Goal: Task Accomplishment & Management: Complete application form

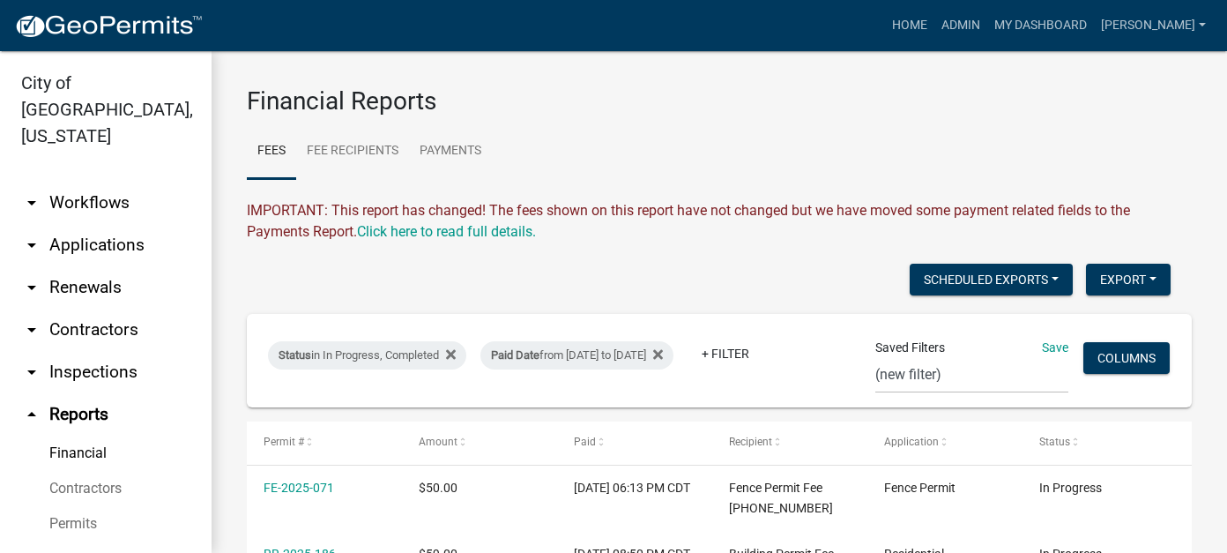
select select "0: null"
click at [1112, 278] on button "Export" at bounding box center [1128, 280] width 85 height 32
click at [1077, 330] on button "Excel Format (.xlsx)" at bounding box center [1088, 325] width 165 height 42
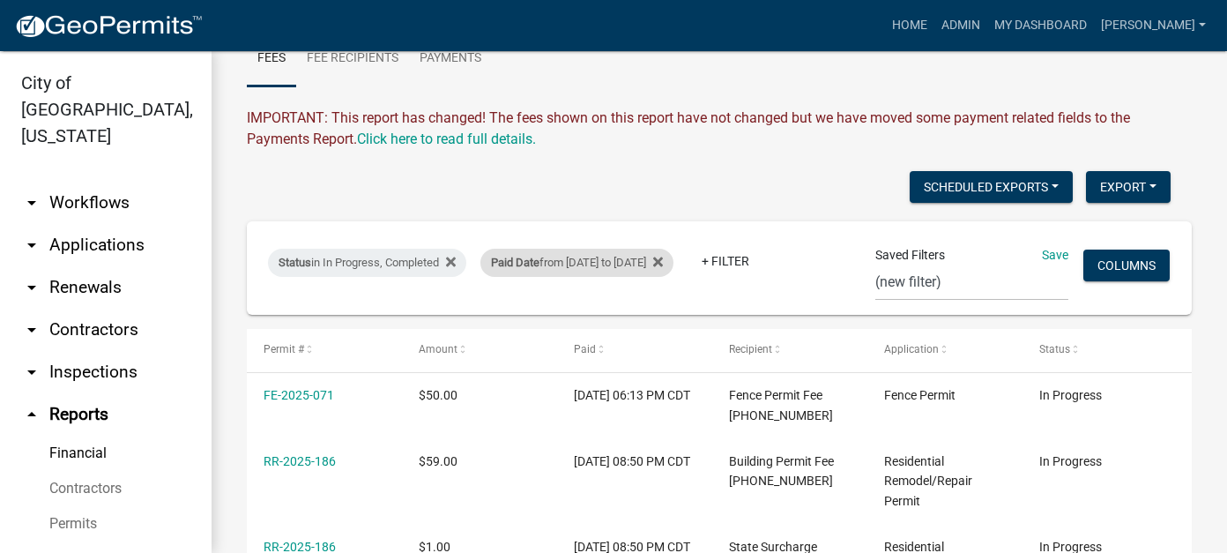
scroll to position [264, 0]
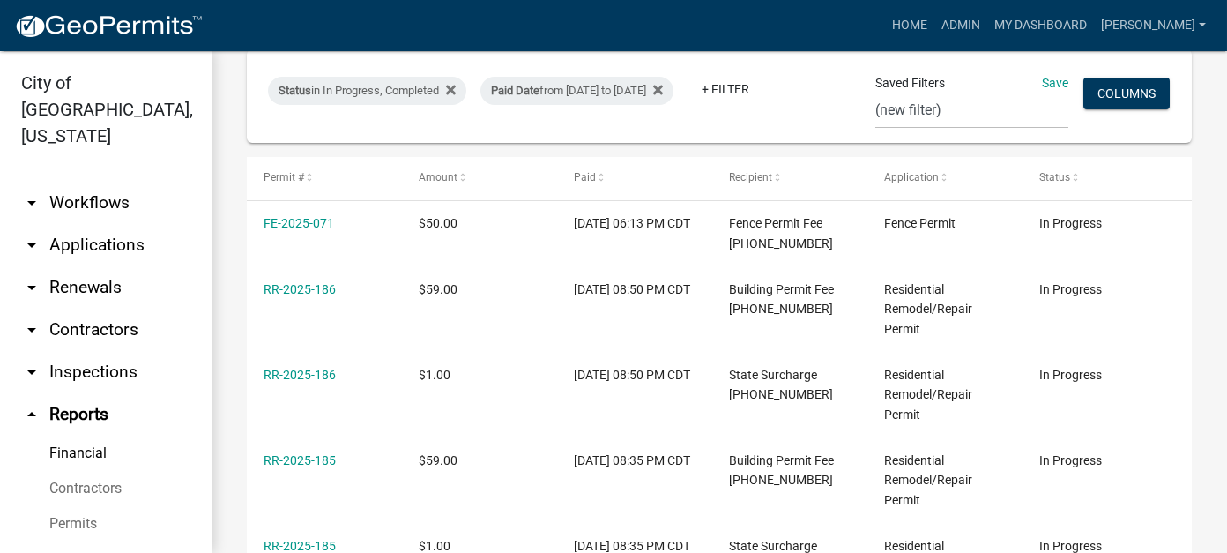
click at [108, 227] on link "arrow_drop_down Applications" at bounding box center [106, 245] width 212 height 42
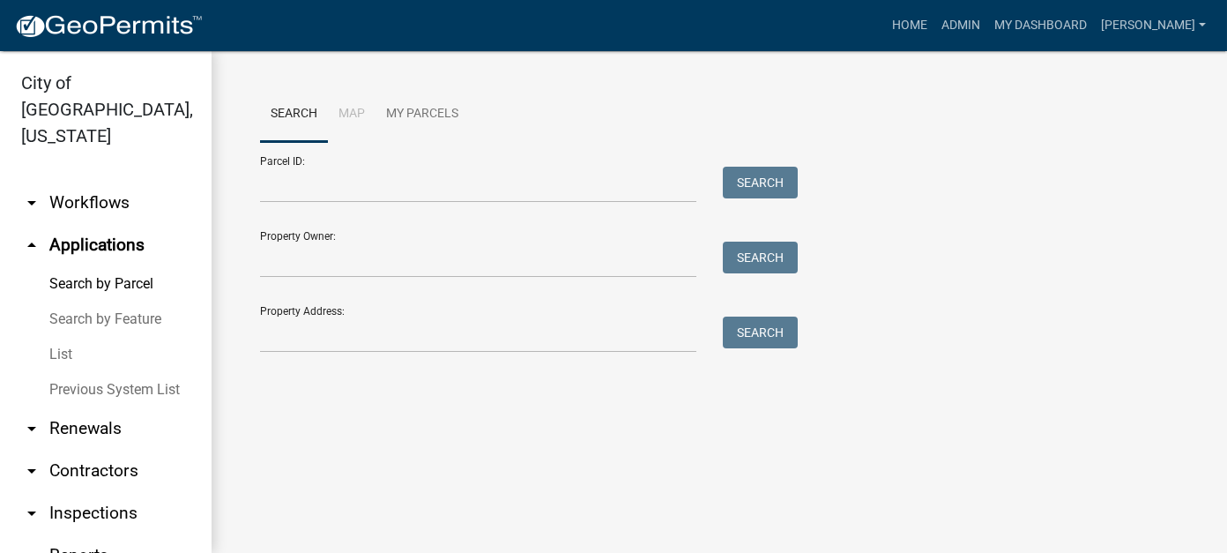
click at [63, 337] on link "List" at bounding box center [106, 354] width 212 height 35
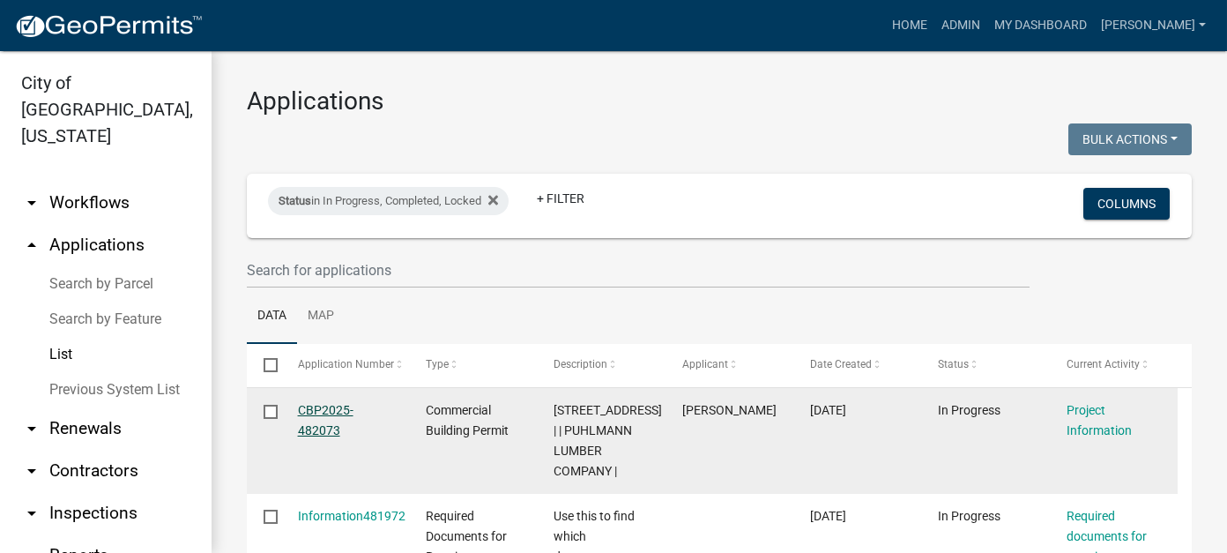
click at [313, 428] on link "CBP2025-482073" at bounding box center [326, 420] width 56 height 34
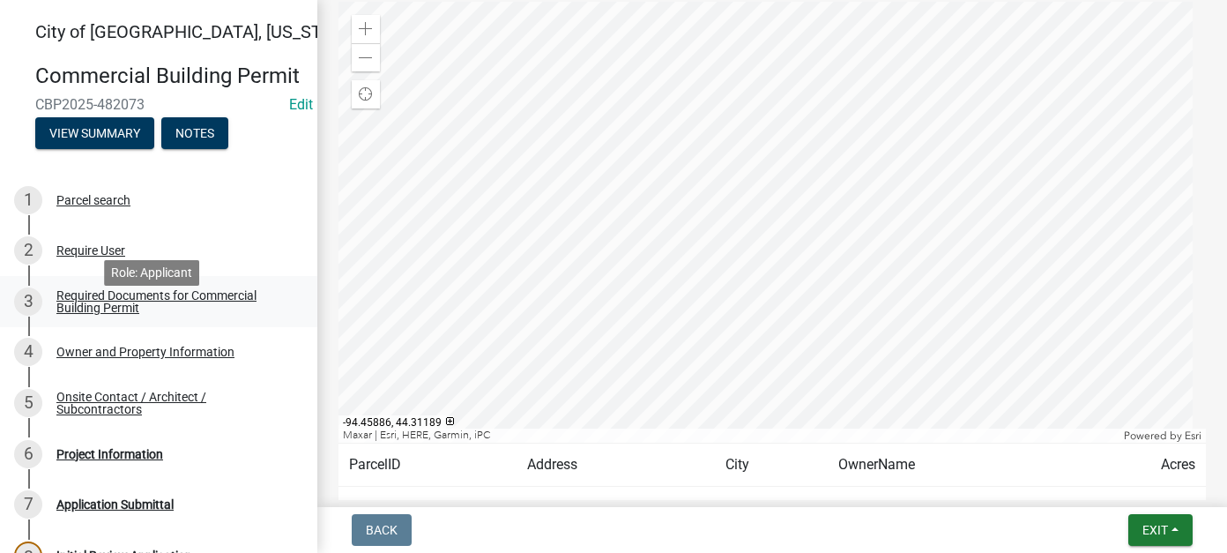
scroll to position [88, 0]
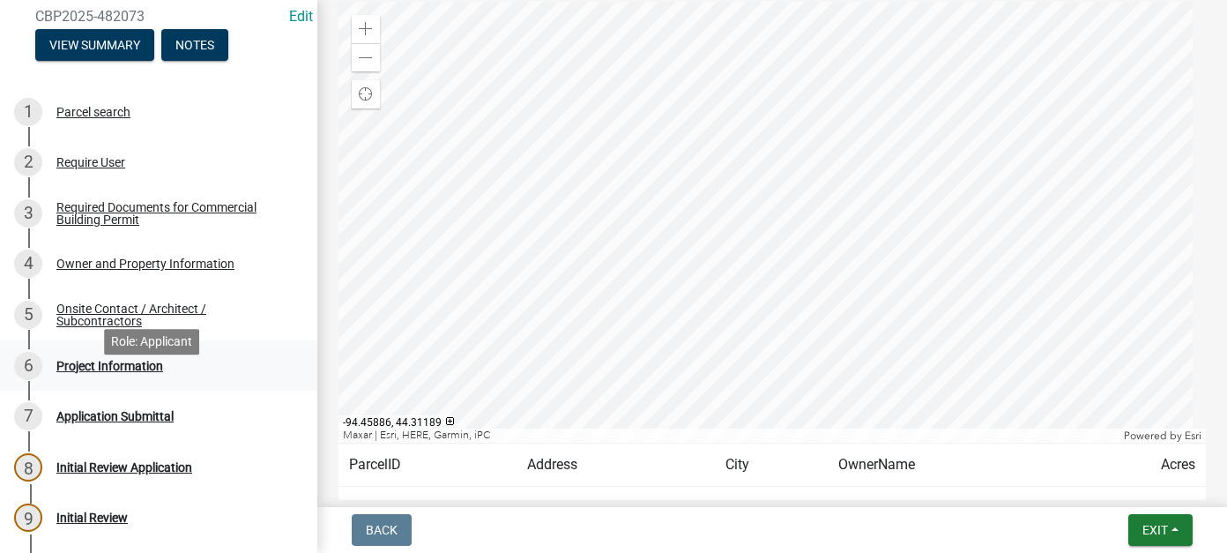
click at [118, 372] on div "Project Information" at bounding box center [109, 366] width 107 height 12
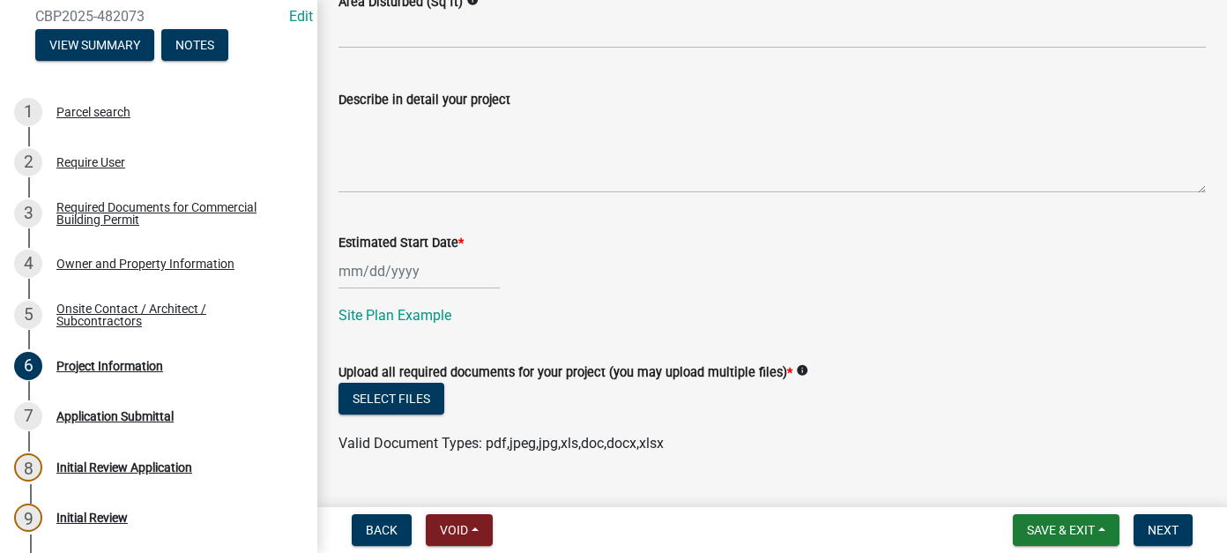
scroll to position [852, 0]
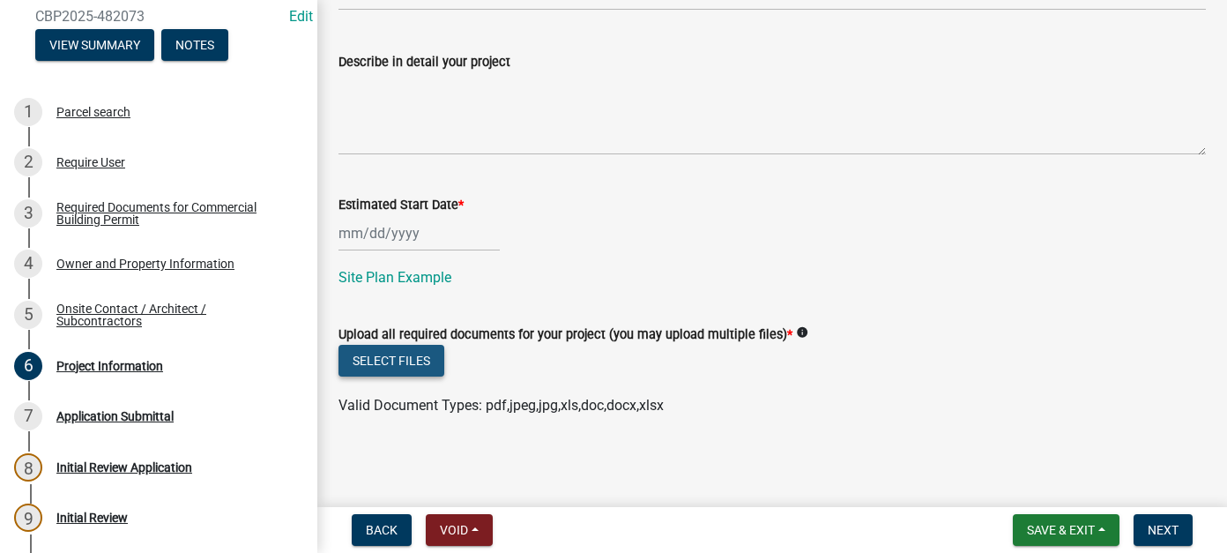
click at [416, 359] on button "Select files" at bounding box center [391, 361] width 106 height 32
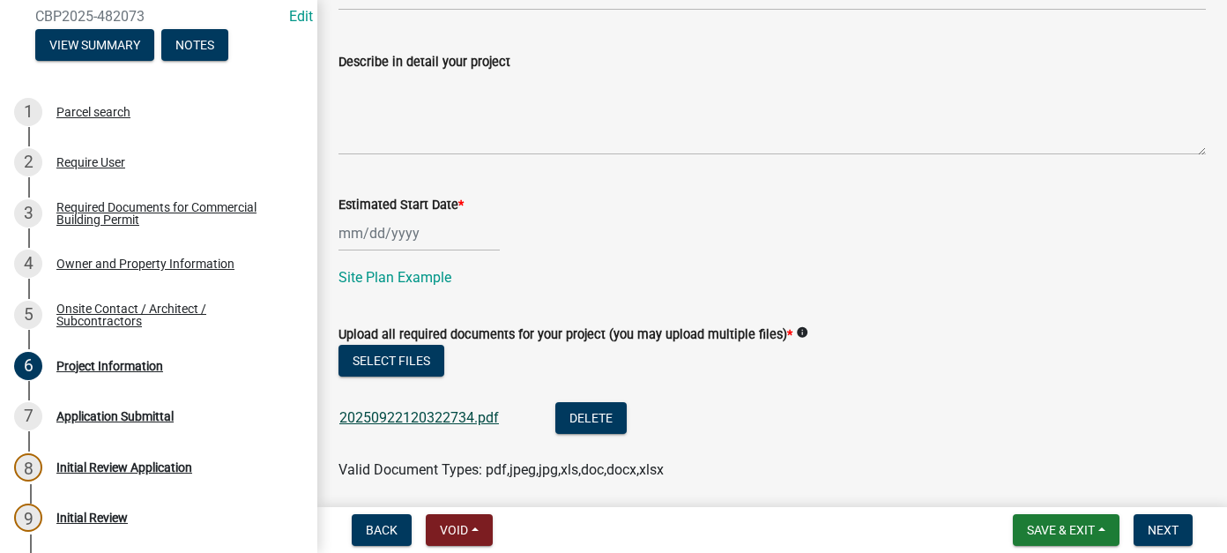
click at [436, 416] on link "20250922120322734.pdf" at bounding box center [419, 417] width 160 height 17
click at [1053, 540] on button "Save & Exit" at bounding box center [1066, 530] width 107 height 32
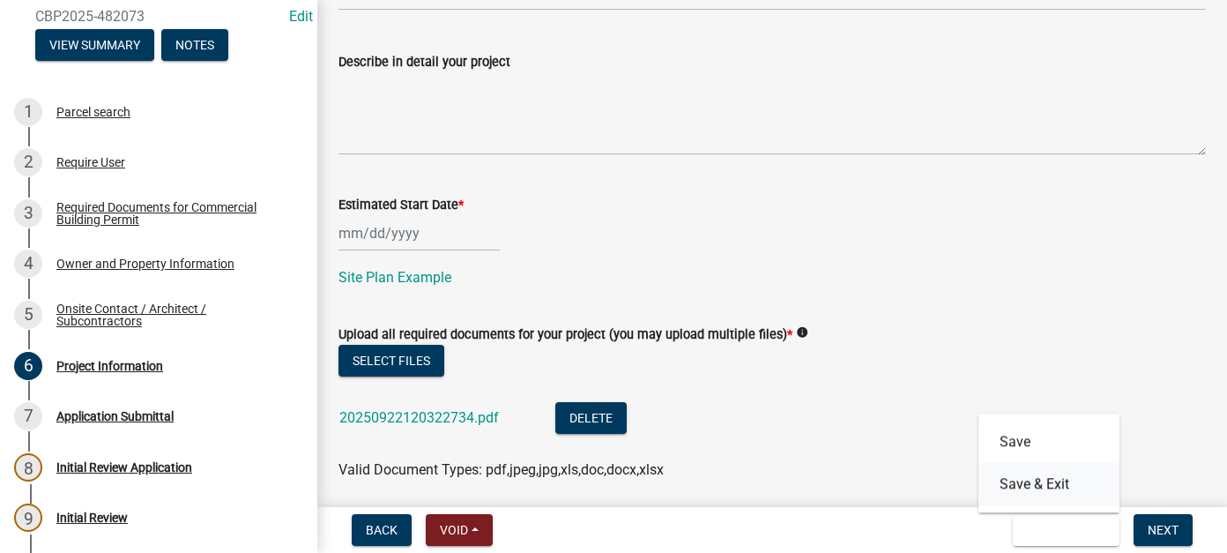
click at [1034, 485] on button "Save & Exit" at bounding box center [1048, 484] width 141 height 42
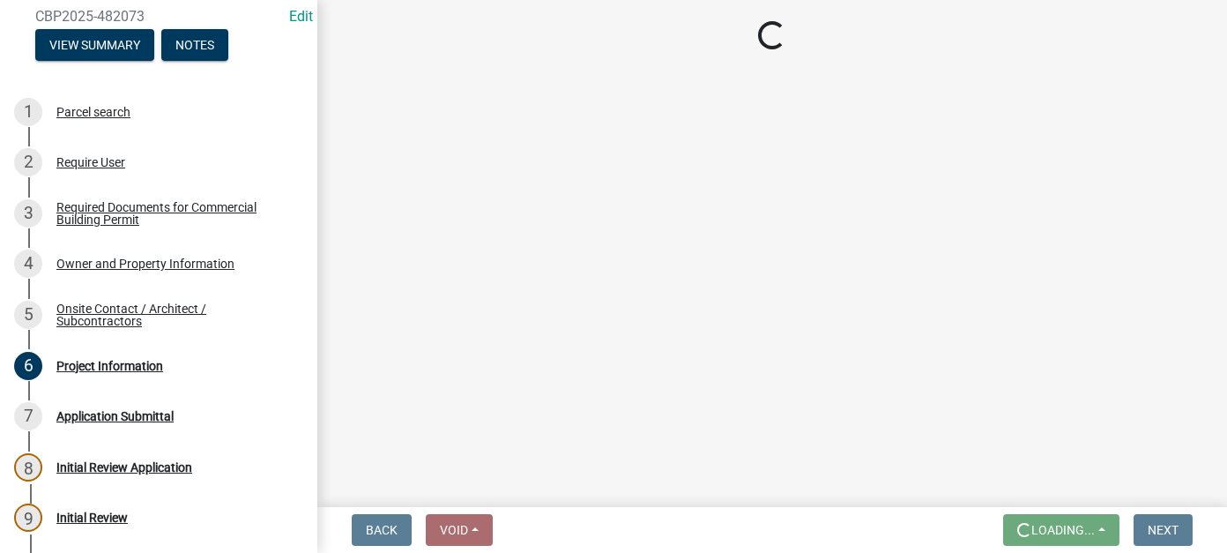
scroll to position [0, 0]
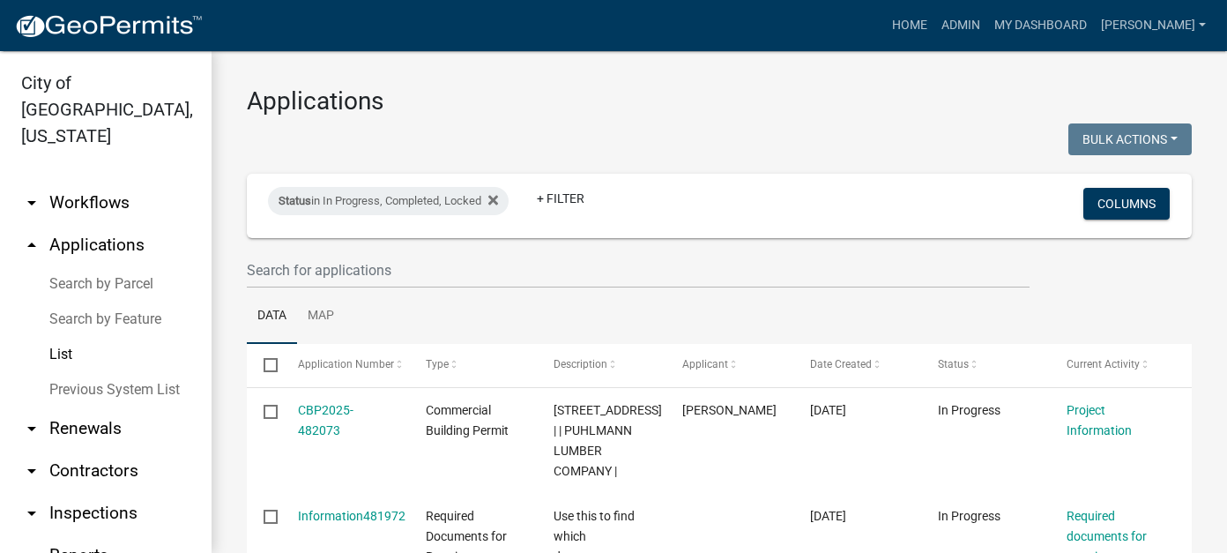
click at [67, 337] on link "List" at bounding box center [106, 354] width 212 height 35
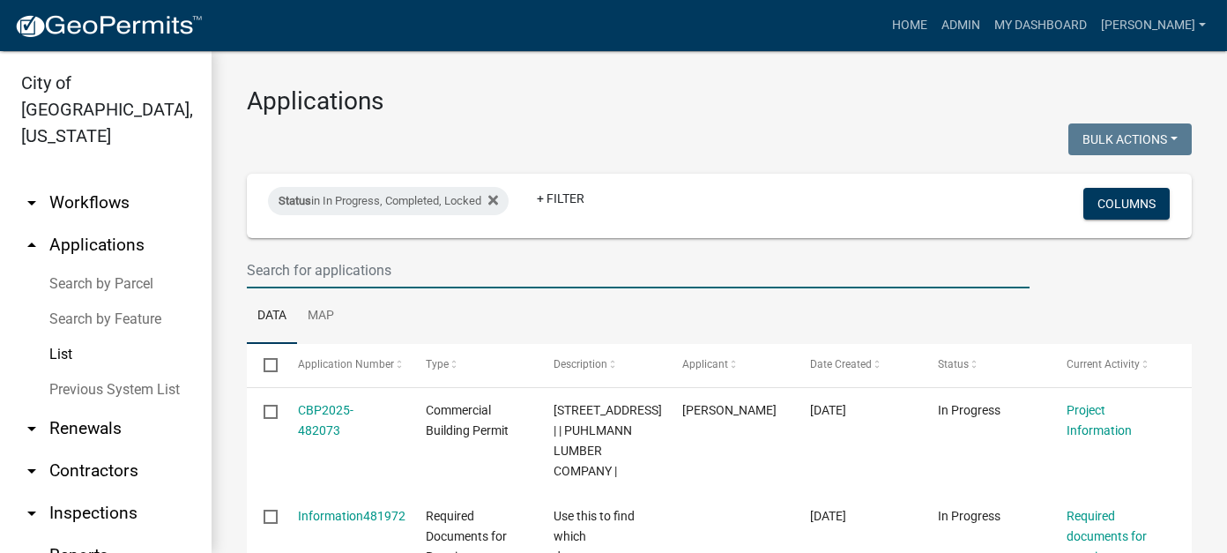
click at [268, 259] on input "text" at bounding box center [638, 270] width 783 height 36
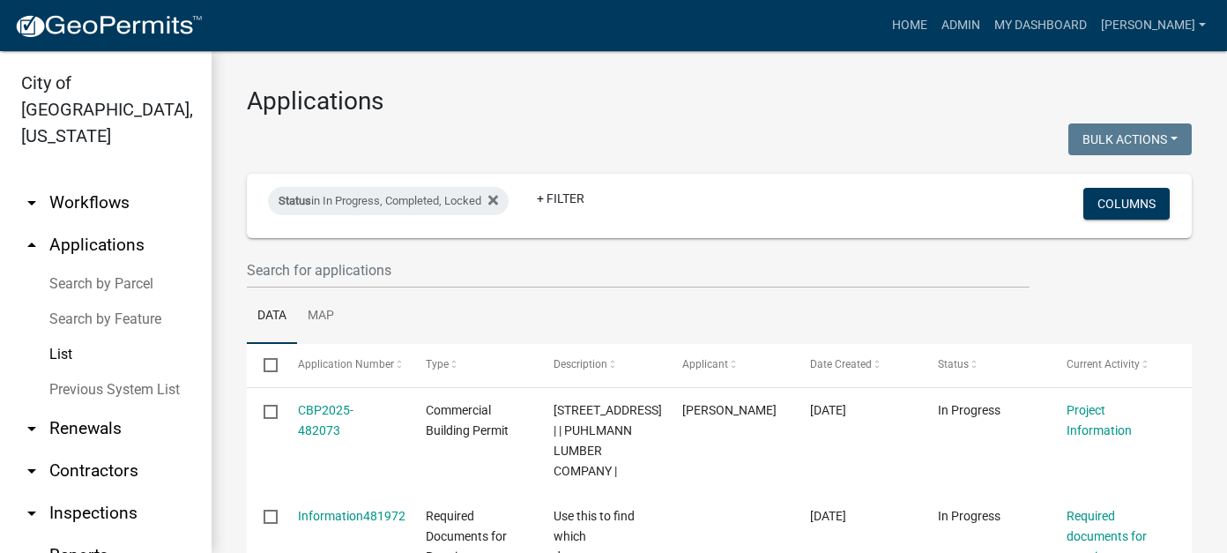
click at [59, 337] on link "List" at bounding box center [106, 354] width 212 height 35
click at [88, 266] on link "Search by Parcel" at bounding box center [106, 283] width 212 height 35
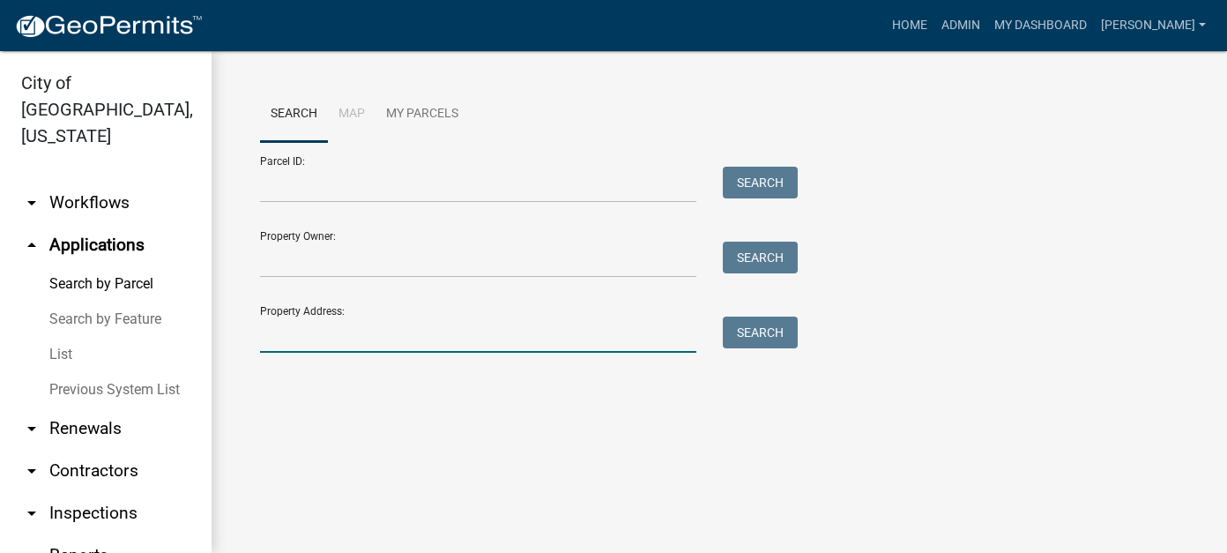
click at [304, 340] on input "Property Address:" at bounding box center [478, 334] width 436 height 36
type input "11628 shag"
click at [755, 334] on button "Search" at bounding box center [760, 332] width 75 height 32
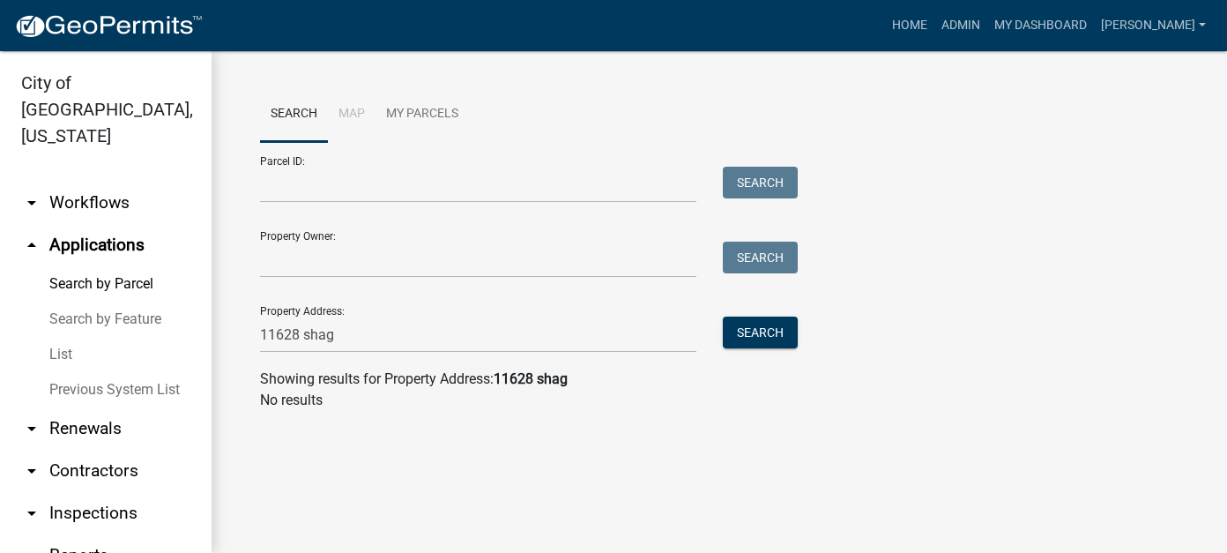
click at [542, 382] on strong "11628 shag" at bounding box center [531, 378] width 74 height 17
click at [568, 381] on strong "11628 shag" at bounding box center [531, 378] width 74 height 17
click at [364, 336] on input "11628 shag" at bounding box center [478, 334] width 436 height 36
drag, startPoint x: 343, startPoint y: 334, endPoint x: 222, endPoint y: 331, distance: 120.8
click at [222, 331] on div "Search Map My Parcels Parcel ID: Search Property Owner: Search Property Address…" at bounding box center [719, 255] width 1015 height 409
